Goal: Task Accomplishment & Management: Use online tool/utility

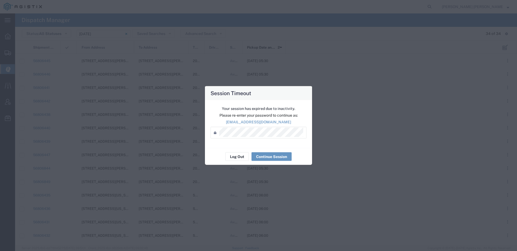
scroll to position [7, 0]
click at [237, 155] on button "Log Out" at bounding box center [236, 157] width 23 height 9
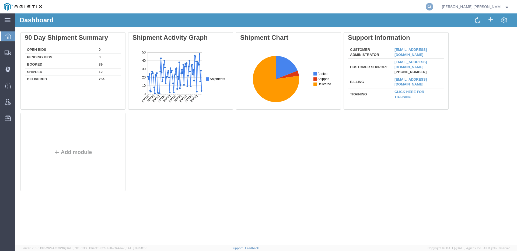
click at [433, 6] on icon at bounding box center [430, 7] width 8 height 8
click at [414, 4] on input "search" at bounding box center [344, 6] width 164 height 13
click at [409, 8] on input "search" at bounding box center [344, 6] width 164 height 13
paste input "56363144"
type input "56363144"
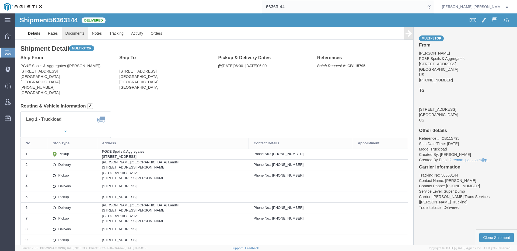
click link "Documents"
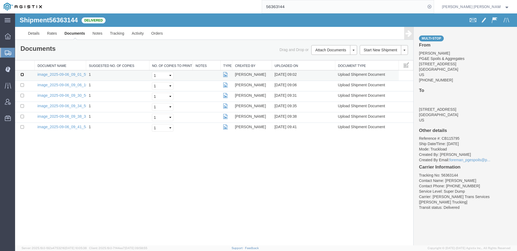
click at [22, 76] on input "checkbox" at bounding box center [21, 74] width 3 height 3
checkbox input "true"
click at [22, 82] on td at bounding box center [25, 86] width 20 height 10
click at [22, 84] on input "checkbox" at bounding box center [21, 84] width 3 height 3
checkbox input "true"
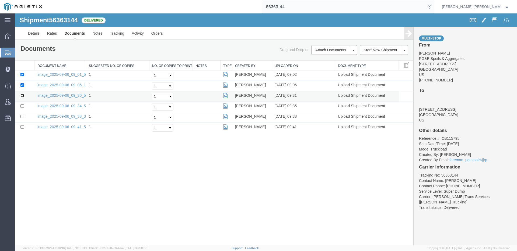
click at [22, 94] on input "checkbox" at bounding box center [21, 95] width 3 height 3
checkbox input "true"
click at [22, 105] on input "checkbox" at bounding box center [21, 105] width 3 height 3
checkbox input "true"
click at [22, 115] on input "checkbox" at bounding box center [21, 116] width 3 height 3
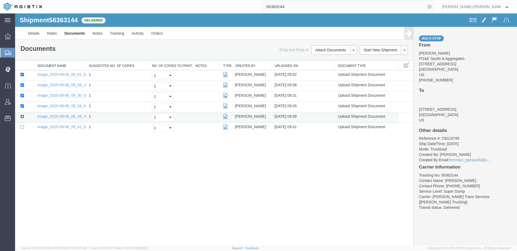
checkbox input "true"
click at [22, 127] on input "checkbox" at bounding box center [21, 126] width 3 height 3
checkbox input "true"
click at [326, 58] on link "Print Documents" at bounding box center [333, 59] width 47 height 8
click at [127, 33] on link "Tracking" at bounding box center [117, 33] width 22 height 13
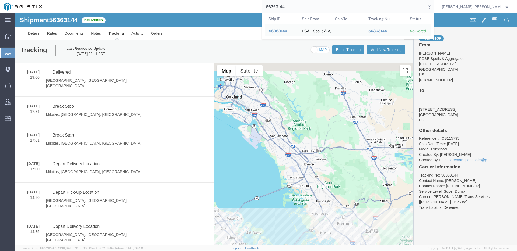
drag, startPoint x: 318, startPoint y: 6, endPoint x: 264, endPoint y: 6, distance: 53.8
click at [265, 6] on div "56363144 Ship ID Ship From Ship To Tracking Nu. Status Ship ID 56363144 Ship Fr…" at bounding box center [240, 6] width 388 height 13
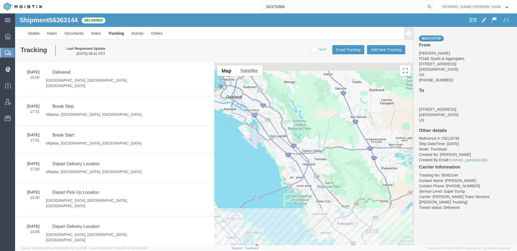
type input "56375266"
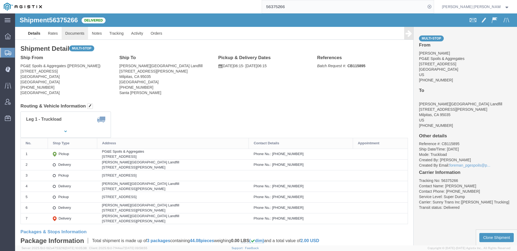
click link "Documents"
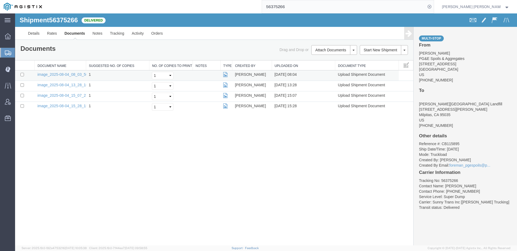
click at [24, 76] on td at bounding box center [25, 76] width 20 height 10
click at [23, 76] on input "checkbox" at bounding box center [21, 74] width 3 height 3
checkbox input "true"
click at [24, 87] on td at bounding box center [25, 86] width 20 height 10
click at [23, 86] on input "checkbox" at bounding box center [21, 84] width 3 height 3
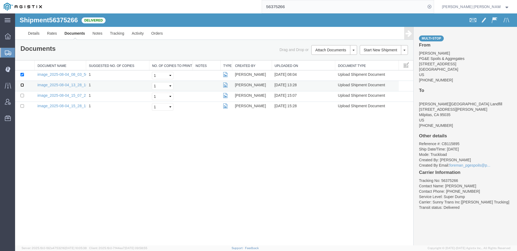
checkbox input "true"
click at [21, 96] on input "checkbox" at bounding box center [21, 95] width 3 height 3
checkbox input "true"
click at [22, 105] on input "checkbox" at bounding box center [21, 105] width 3 height 3
checkbox input "true"
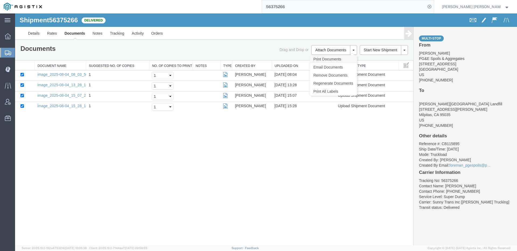
click at [319, 56] on link "Print Documents" at bounding box center [333, 59] width 47 height 8
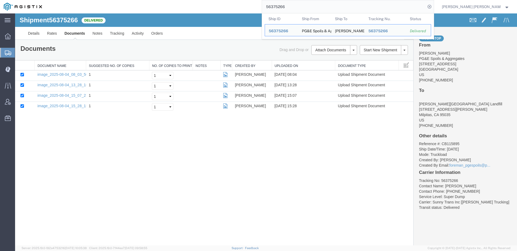
drag, startPoint x: 328, startPoint y: 7, endPoint x: 271, endPoint y: 6, distance: 56.5
click at [271, 7] on div "56375266 Ship ID Ship From Ship To Tracking Nu. Status Ship ID 56375266 Ship Fr…" at bounding box center [240, 6] width 388 height 13
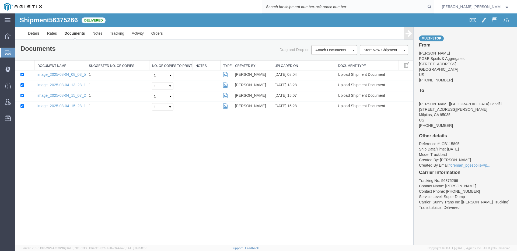
paste input "56374696"
type input "56374696"
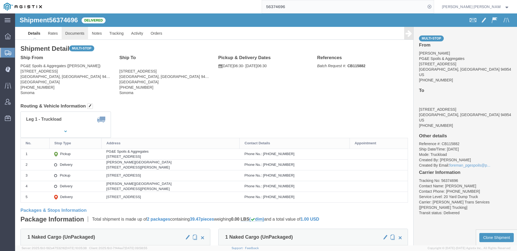
click link "Documents"
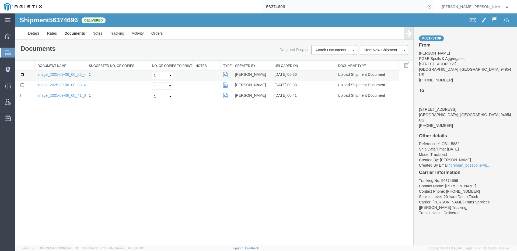
click at [22, 75] on input "checkbox" at bounding box center [21, 74] width 3 height 3
checkbox input "true"
click at [22, 85] on input "checkbox" at bounding box center [21, 84] width 3 height 3
checkbox input "true"
drag, startPoint x: 23, startPoint y: 95, endPoint x: 54, endPoint y: 95, distance: 31.2
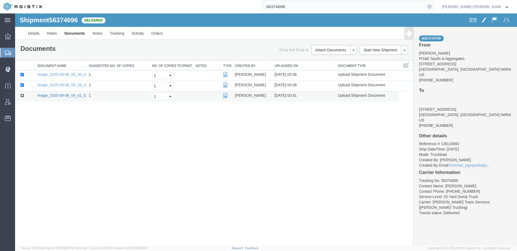
click at [23, 95] on input "checkbox" at bounding box center [21, 95] width 3 height 3
checkbox input "true"
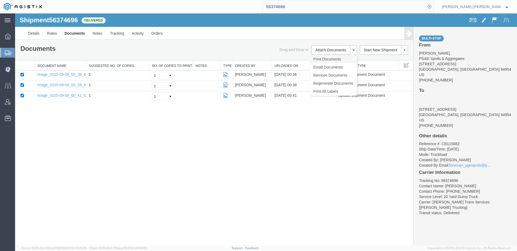
click at [321, 57] on link "Print Documents" at bounding box center [333, 59] width 47 height 8
click at [334, 4] on input "56374696" at bounding box center [344, 6] width 164 height 13
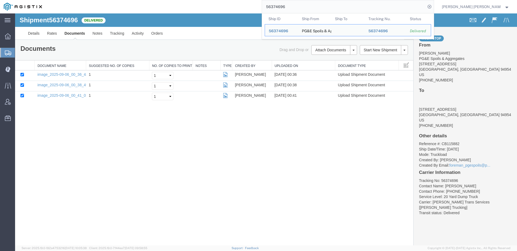
drag, startPoint x: 321, startPoint y: 8, endPoint x: 261, endPoint y: 6, distance: 59.8
click at [264, 6] on div "56374696 Ship ID Ship From Ship To Tracking Nu. Status Ship ID 56374696 Ship Fr…" at bounding box center [240, 6] width 388 height 13
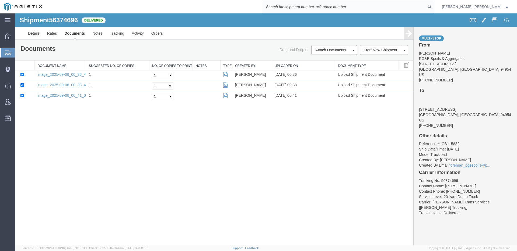
paste input "56392316"
type input "56392316"
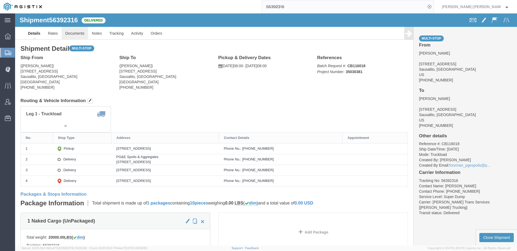
click link "Documents"
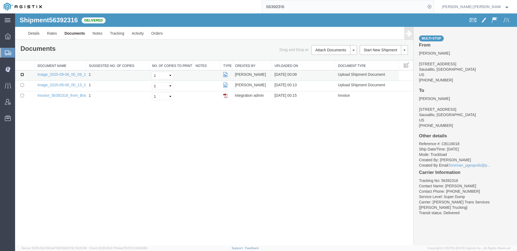
click at [21, 74] on input "checkbox" at bounding box center [21, 74] width 3 height 3
checkbox input "true"
click at [21, 85] on input "checkbox" at bounding box center [21, 84] width 3 height 3
checkbox input "true"
click at [322, 57] on link "Print Documents" at bounding box center [333, 59] width 47 height 8
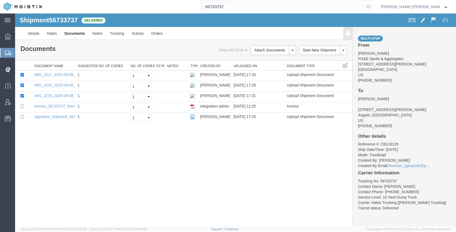
click at [372, 7] on icon at bounding box center [369, 7] width 8 height 8
click at [354, 9] on input "search" at bounding box center [283, 6] width 164 height 13
paste input "56419464"
type input "56419464"
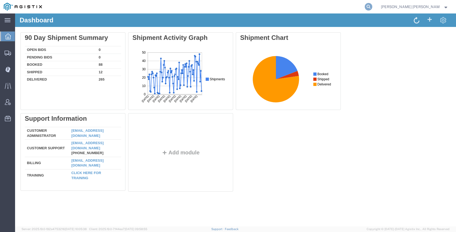
click at [372, 7] on icon at bounding box center [369, 7] width 8 height 8
click at [362, 8] on input "search" at bounding box center [283, 6] width 164 height 13
paste input "56419464"
type input "56419464"
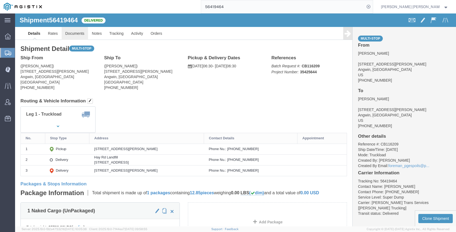
click link "Documents"
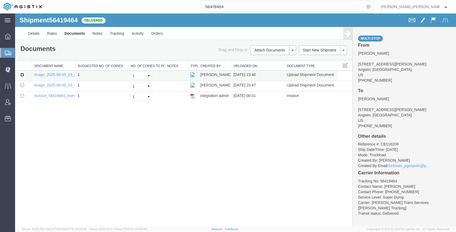
click at [22, 75] on input "checkbox" at bounding box center [21, 74] width 3 height 3
checkbox input "true"
click at [23, 84] on input "checkbox" at bounding box center [21, 84] width 3 height 3
checkbox input "true"
click at [265, 56] on link "Print Documents" at bounding box center [272, 59] width 47 height 8
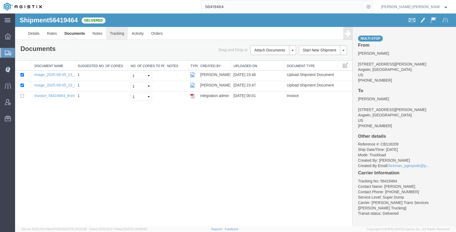
click at [110, 34] on link "Tracking" at bounding box center [117, 33] width 22 height 13
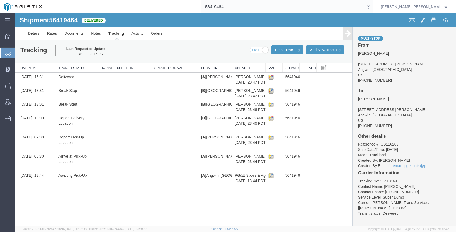
drag, startPoint x: 48, startPoint y: 68, endPoint x: 63, endPoint y: 70, distance: 15.3
click at [63, 70] on div "Date/Time Transit Status Transit Exception Estimated Arrival Location Updated M…" at bounding box center [183, 124] width 337 height 122
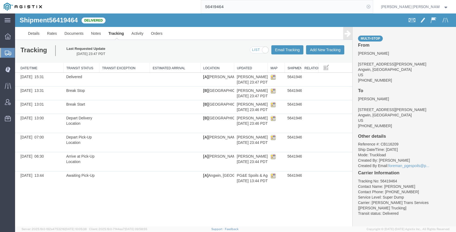
click at [372, 7] on icon at bounding box center [369, 7] width 8 height 8
click at [365, 7] on input "search" at bounding box center [283, 6] width 164 height 13
paste input "56514509"
type input "56514509"
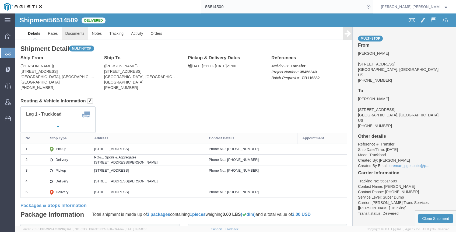
click link "Documents"
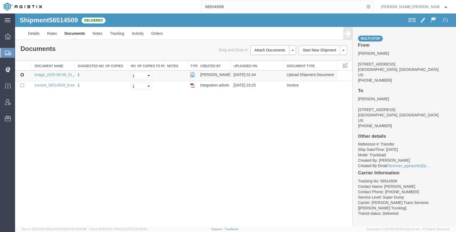
click at [23, 75] on input "checkbox" at bounding box center [21, 74] width 3 height 3
checkbox input "true"
click at [270, 55] on link "Print Documents" at bounding box center [272, 59] width 47 height 8
